Goal: Task Accomplishment & Management: Manage account settings

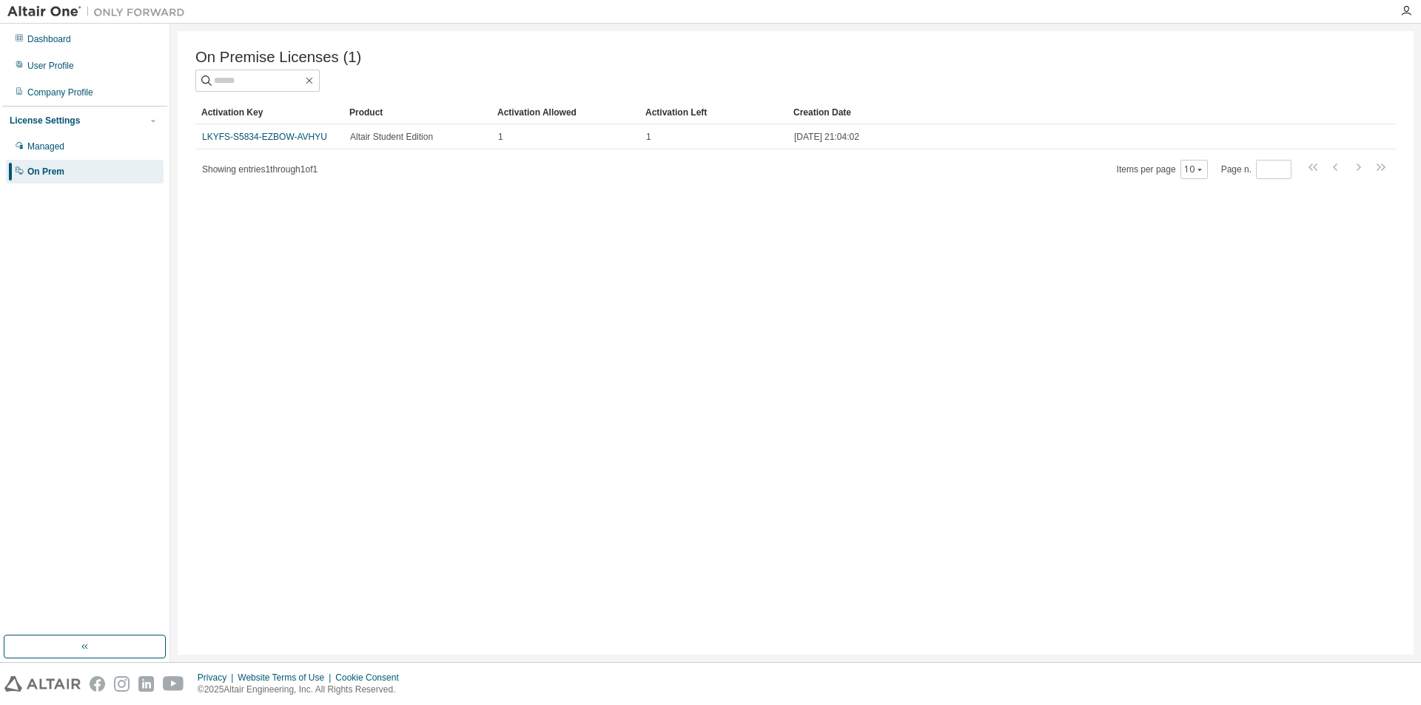
click at [671, 421] on div "On Premise Licenses (1) Clear Load Save Save As Field Operator Value Select fil…" at bounding box center [796, 343] width 1236 height 624
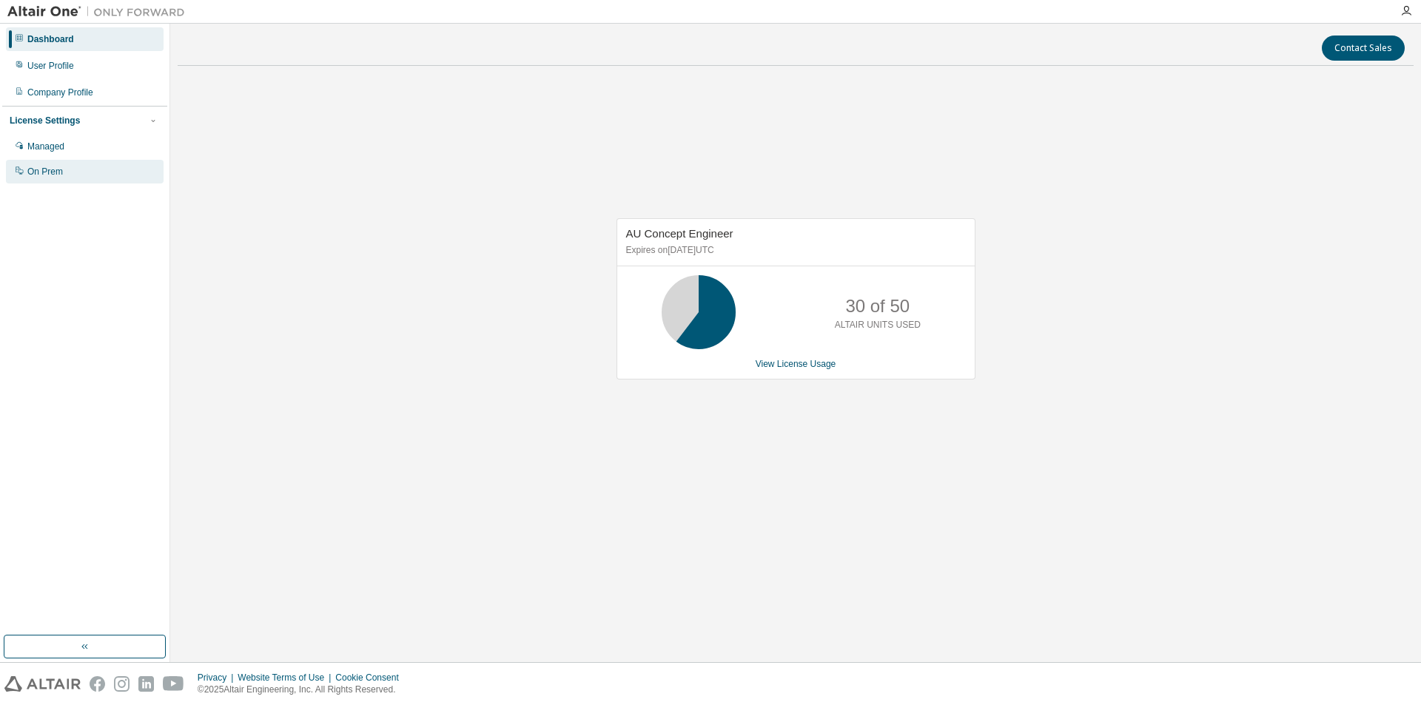
click at [56, 169] on div "On Prem" at bounding box center [45, 172] width 36 height 12
